Goal: Information Seeking & Learning: Learn about a topic

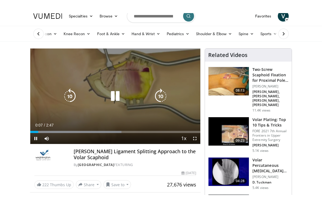
scroll to position [7, 0]
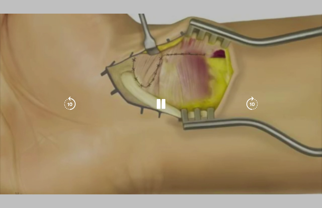
click at [184, 151] on div "10 seconds Tap to unmute" at bounding box center [161, 104] width 322 height 208
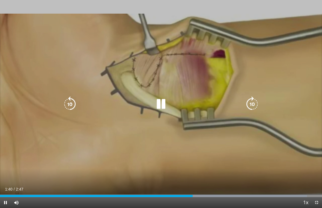
click at [70, 105] on icon "Video Player" at bounding box center [69, 104] width 15 height 15
click at [163, 107] on icon "Video Player" at bounding box center [161, 104] width 15 height 15
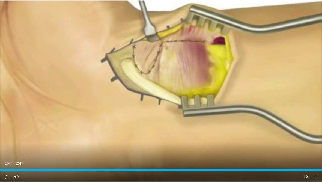
scroll to position [73, 0]
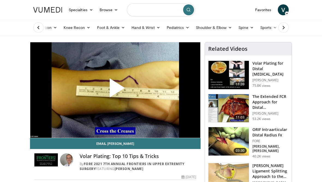
click at [149, 10] on input "Search topics, interventions" at bounding box center [161, 9] width 68 height 13
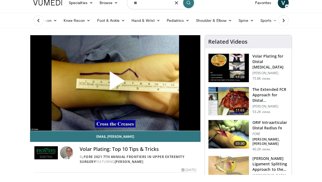
type input "*"
type input "**********"
click at [190, 8] on icon "submit" at bounding box center [189, 10] width 4 height 4
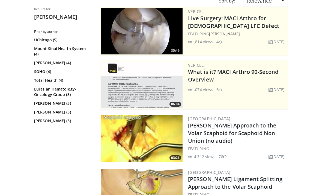
scroll to position [54, 0]
click at [177, 150] on img at bounding box center [142, 138] width 82 height 46
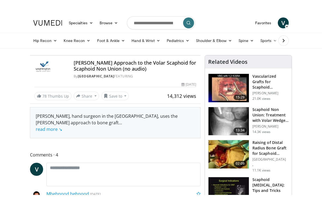
scroll to position [7, 0]
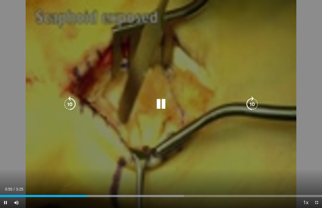
click at [69, 111] on icon "Video Player" at bounding box center [69, 104] width 15 height 15
click at [70, 103] on icon "Video Player" at bounding box center [69, 104] width 15 height 15
click at [74, 103] on icon "Video Player" at bounding box center [69, 104] width 15 height 15
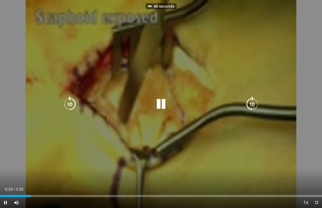
click at [67, 104] on icon "Video Player" at bounding box center [69, 104] width 15 height 15
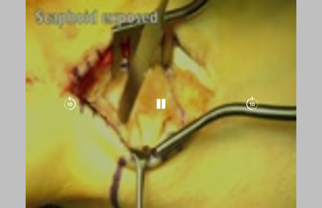
click at [135, 172] on div "10 seconds Tap to unmute" at bounding box center [161, 104] width 322 height 208
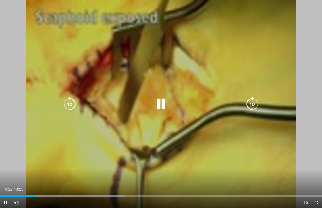
click at [168, 108] on icon "Video Player" at bounding box center [161, 104] width 15 height 15
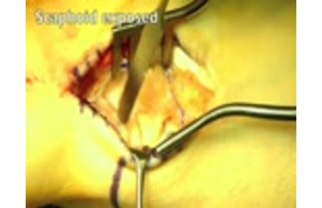
click at [156, 133] on div "10 seconds Tap to unmute" at bounding box center [161, 104] width 322 height 208
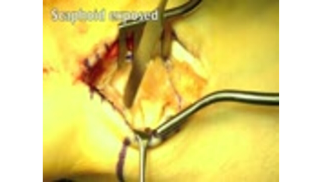
scroll to position [0, 0]
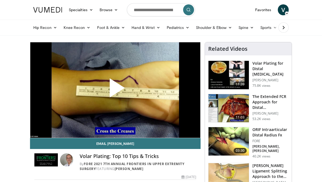
scroll to position [25, 0]
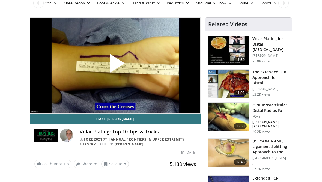
click at [231, 150] on img at bounding box center [229, 153] width 40 height 28
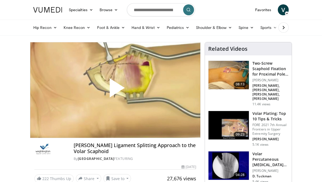
click at [115, 90] on span "Video Player" at bounding box center [115, 90] width 0 height 0
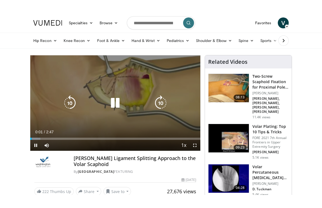
scroll to position [7, 0]
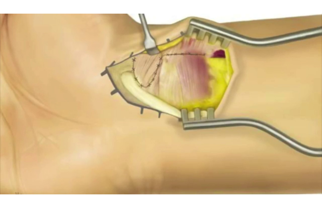
click at [164, 117] on div "10 seconds Tap to unmute" at bounding box center [161, 104] width 322 height 208
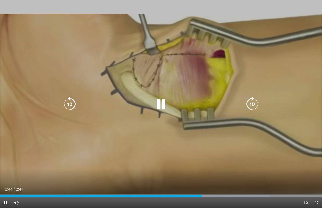
click at [154, 145] on div "10 seconds Tap to unmute" at bounding box center [161, 104] width 322 height 208
click at [167, 101] on icon "Video Player" at bounding box center [161, 104] width 15 height 15
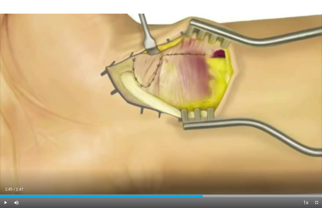
click at [157, 158] on div "10 seconds Tap to unmute" at bounding box center [161, 104] width 322 height 208
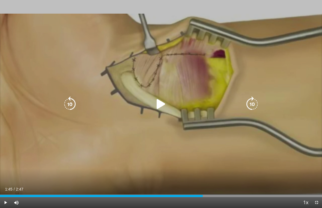
click at [163, 99] on icon "Video Player" at bounding box center [161, 104] width 15 height 15
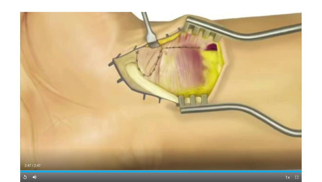
scroll to position [7, 0]
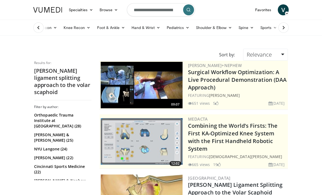
click at [189, 10] on icon "submit" at bounding box center [189, 10] width 4 height 4
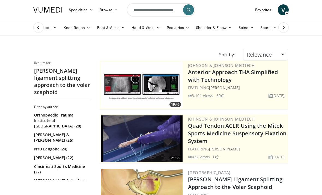
click at [172, 12] on form "**********" at bounding box center [161, 10] width 68 height 20
type input "**********"
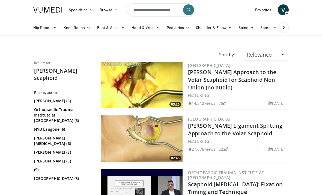
click at [158, 87] on img at bounding box center [142, 85] width 82 height 46
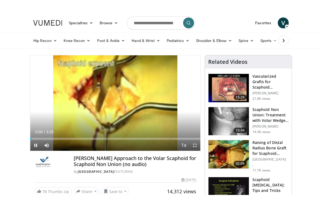
scroll to position [7, 0]
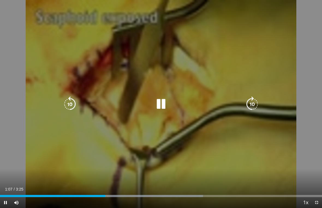
click at [255, 104] on icon "Video Player" at bounding box center [252, 104] width 15 height 15
click at [253, 107] on icon "Video Player" at bounding box center [252, 104] width 15 height 15
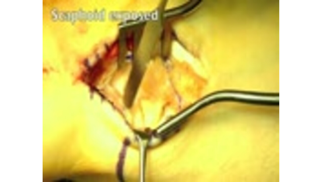
scroll to position [0, 0]
